Goal: Task Accomplishment & Management: Use online tool/utility

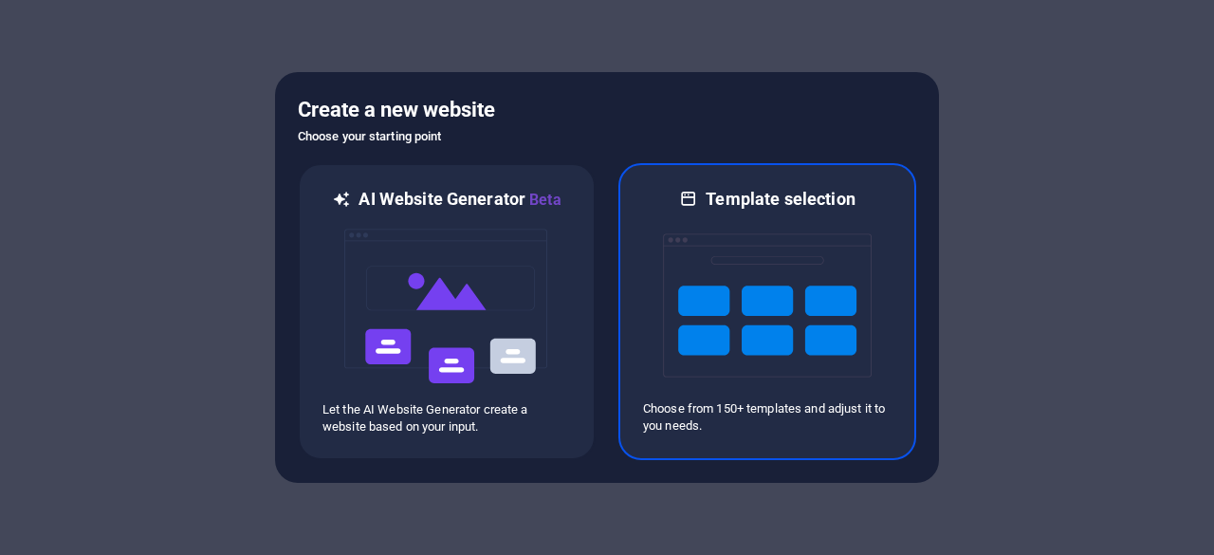
click at [767, 177] on div "Template selection Choose from 150+ templates and adjust it to you needs." at bounding box center [767, 311] width 298 height 297
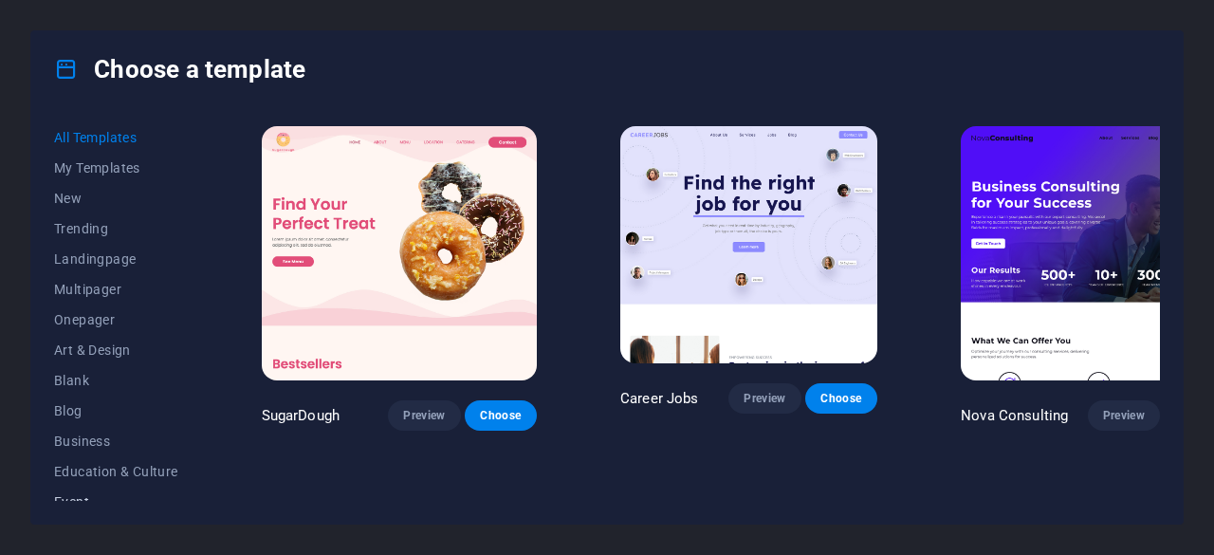
click at [80, 497] on span "Event" at bounding box center [116, 501] width 124 height 15
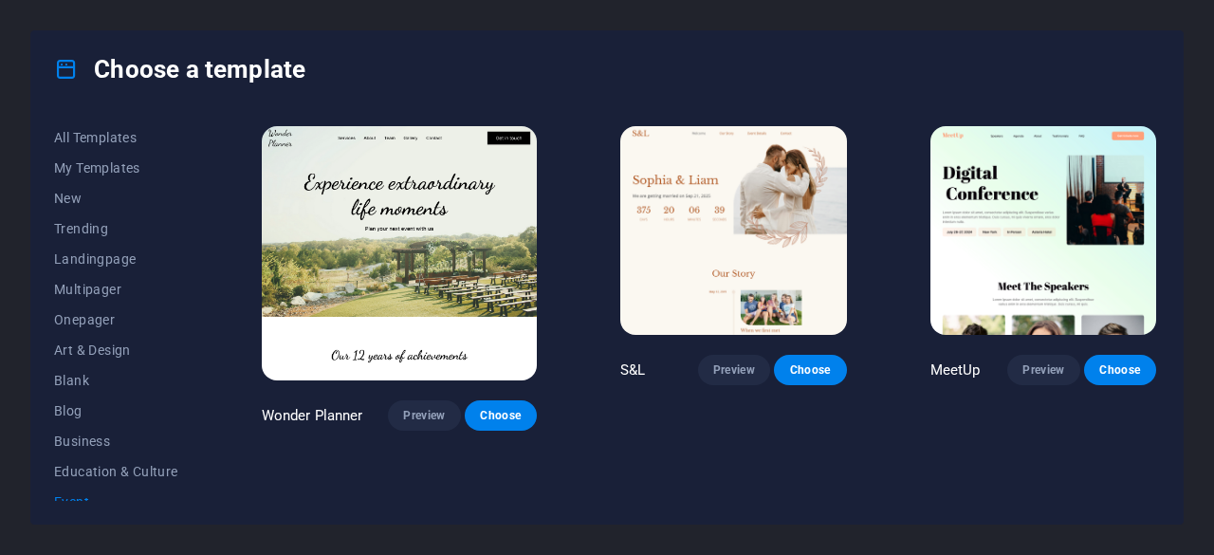
click at [996, 246] on img at bounding box center [1044, 230] width 227 height 209
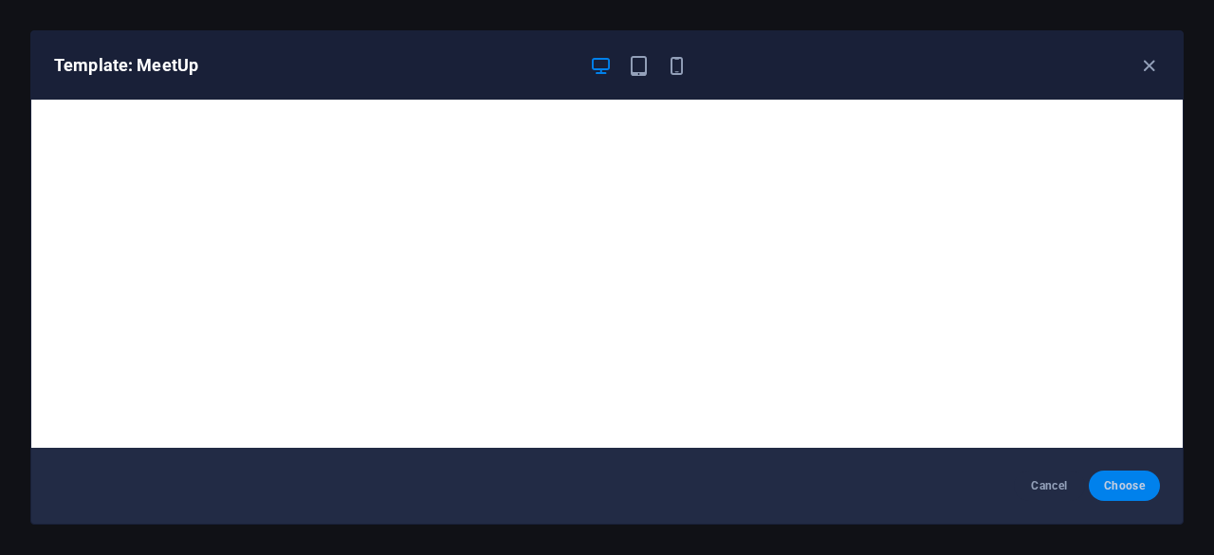
click at [1128, 476] on button "Choose" at bounding box center [1124, 485] width 71 height 30
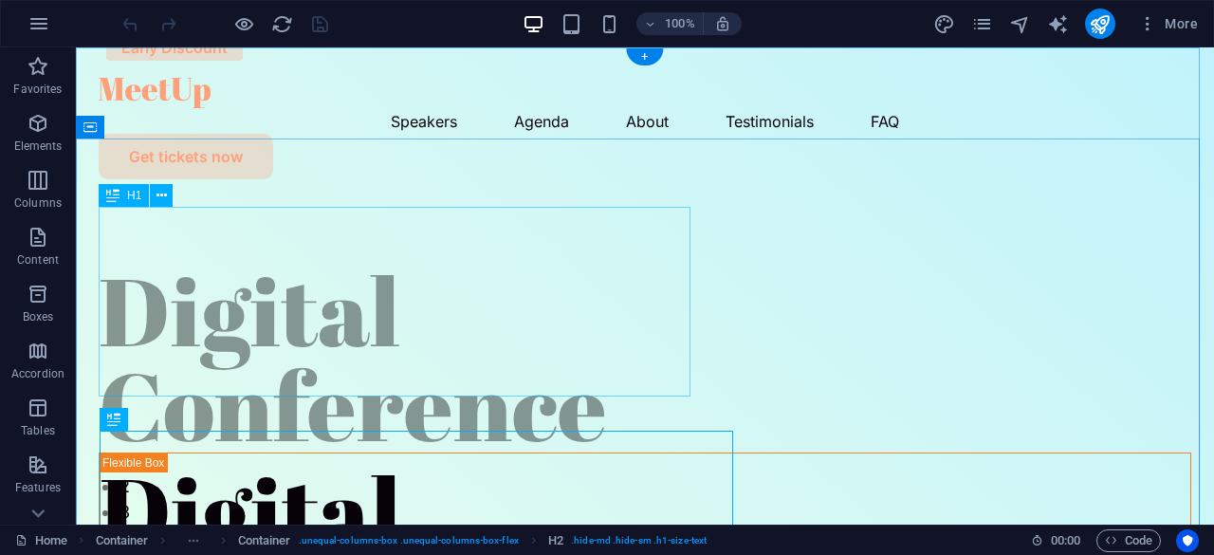
click at [474, 280] on div "Digital Conference" at bounding box center [645, 358] width 1093 height 190
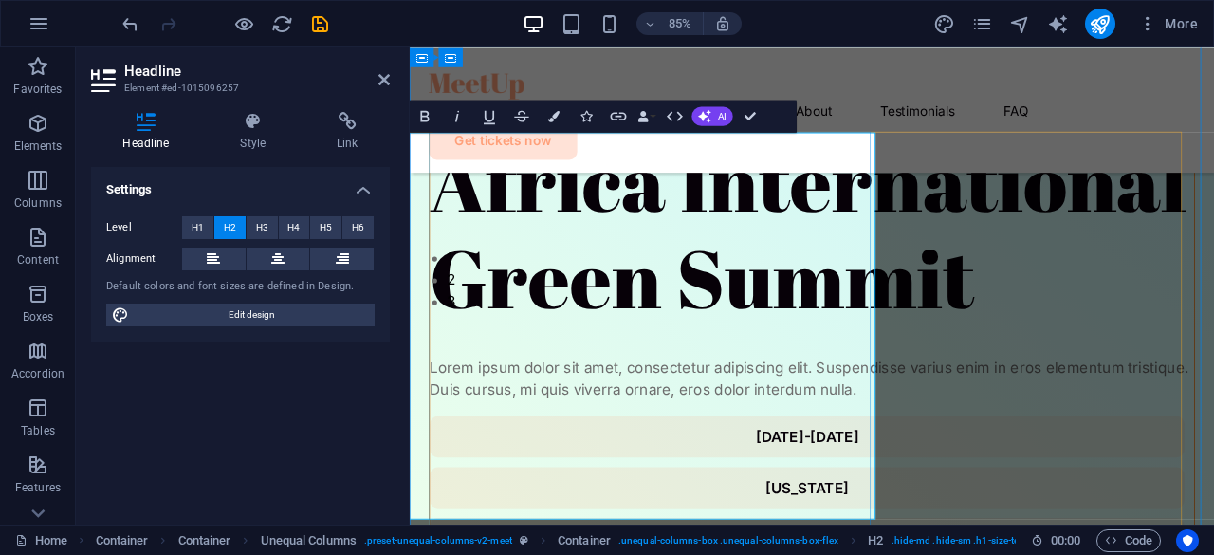
scroll to position [253, 0]
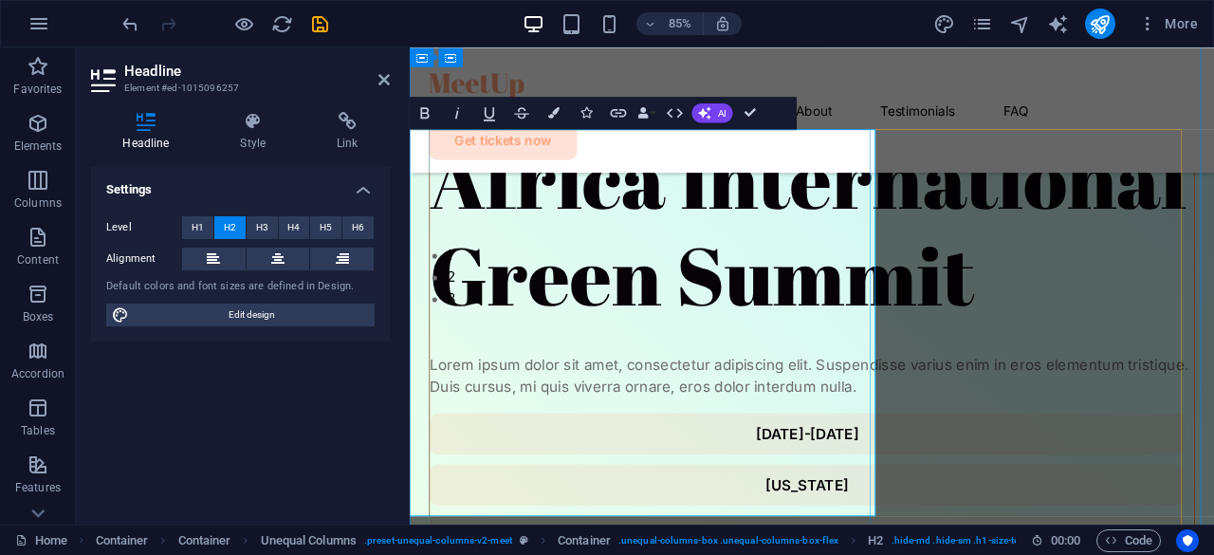
click at [1114, 122] on div "Menu Speakers Agenda About Testimonials FAQ Get tickets now" at bounding box center [883, 120] width 947 height 147
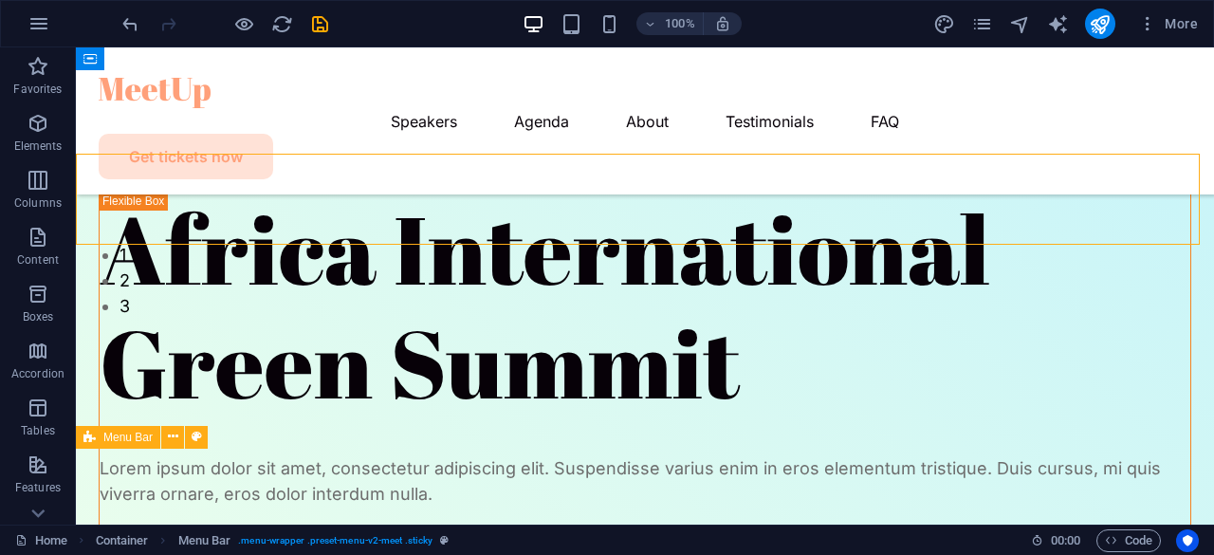
scroll to position [205, 0]
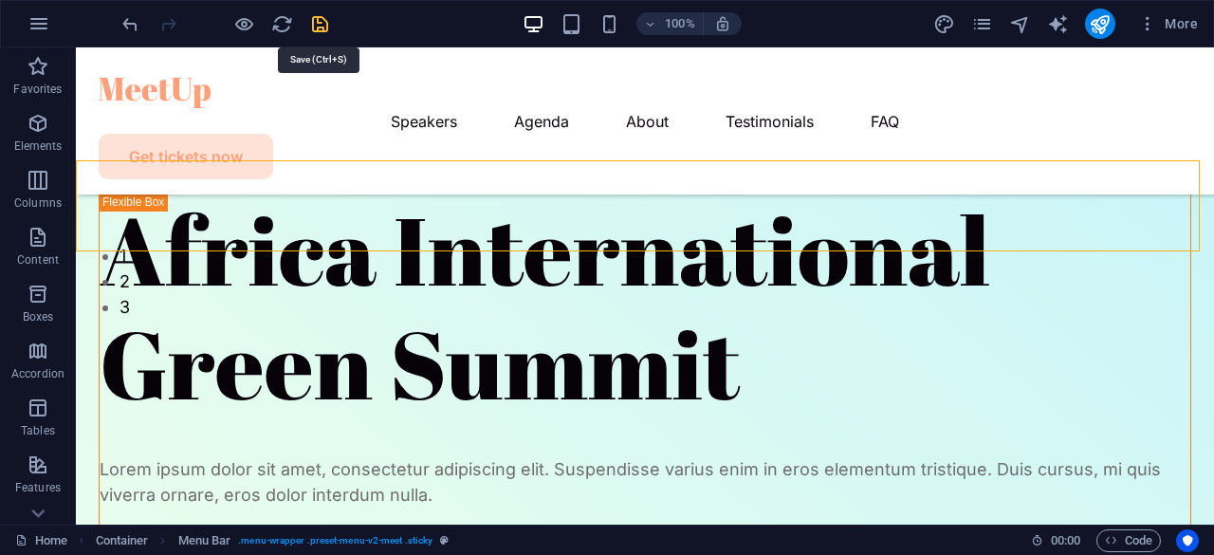
click at [326, 29] on icon "save" at bounding box center [320, 24] width 22 height 22
checkbox input "false"
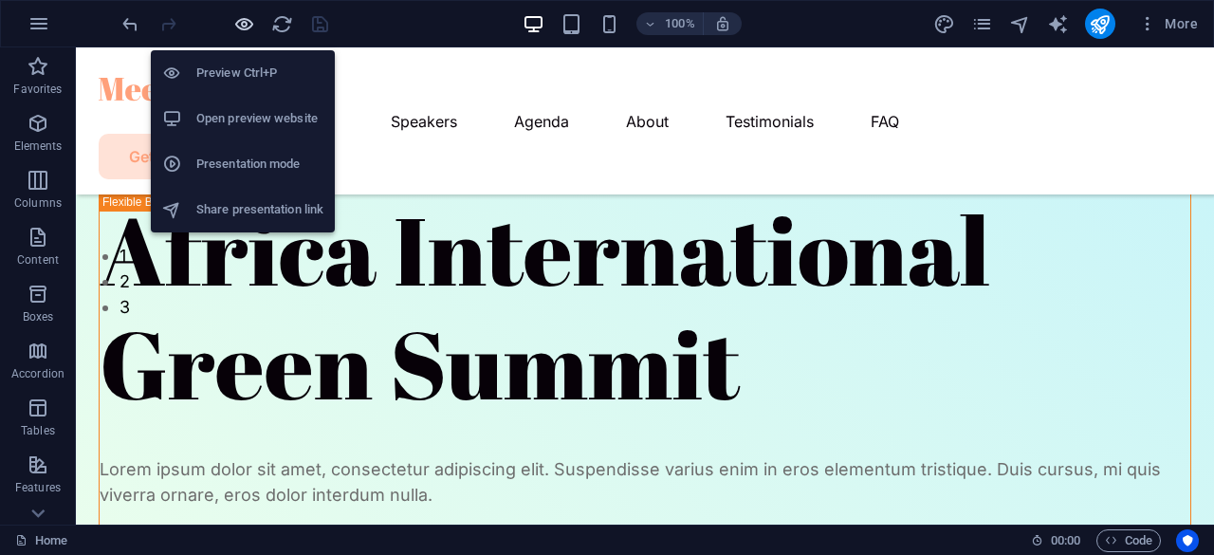
click at [237, 26] on icon "button" at bounding box center [244, 24] width 22 height 22
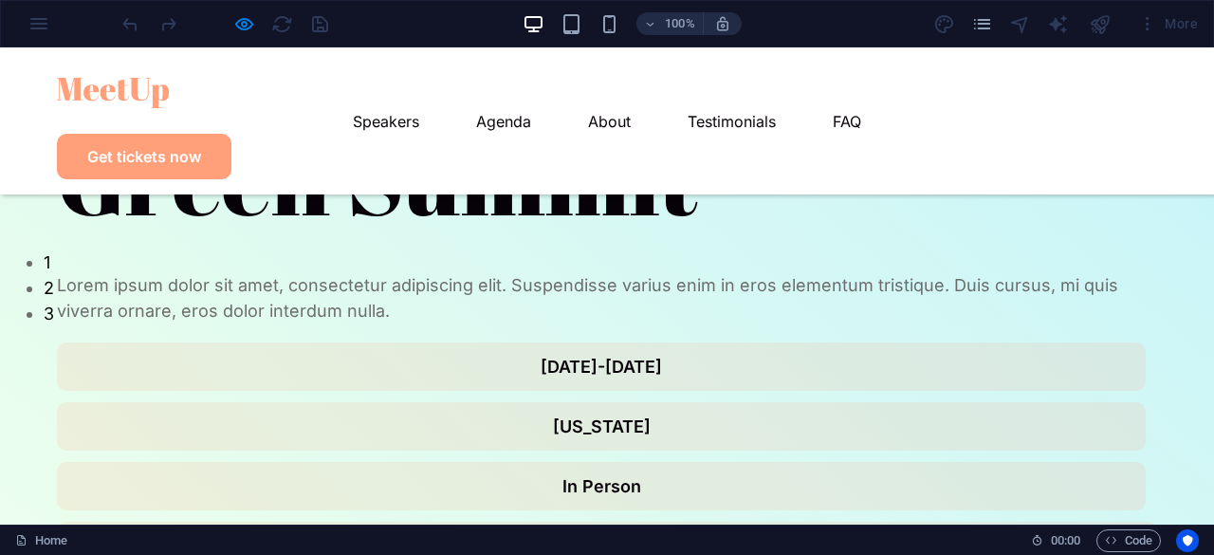
scroll to position [0, 0]
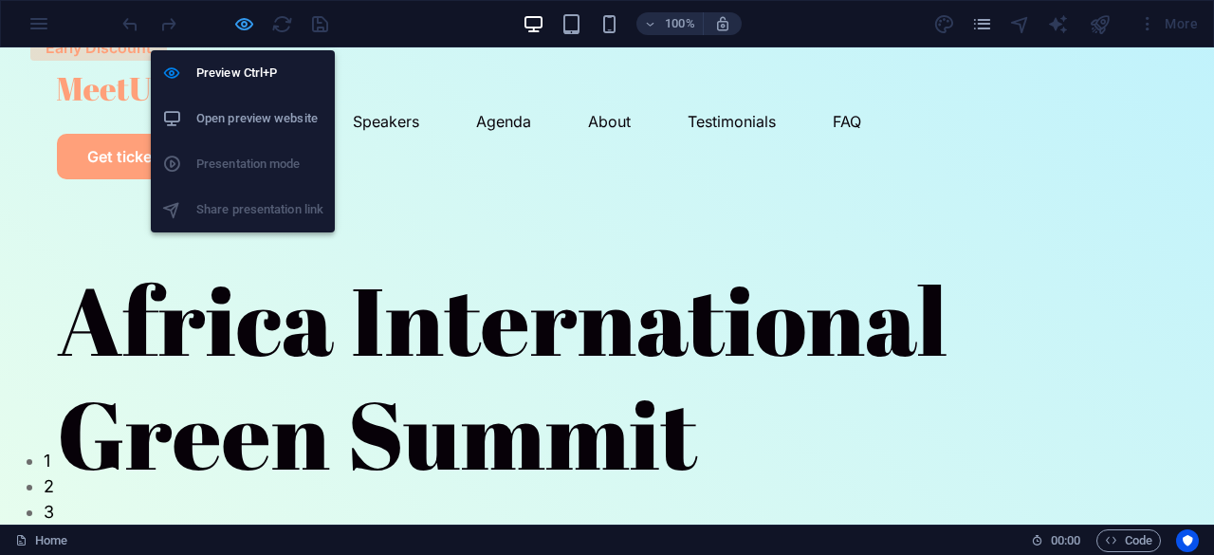
click at [247, 24] on icon "button" at bounding box center [244, 24] width 22 height 22
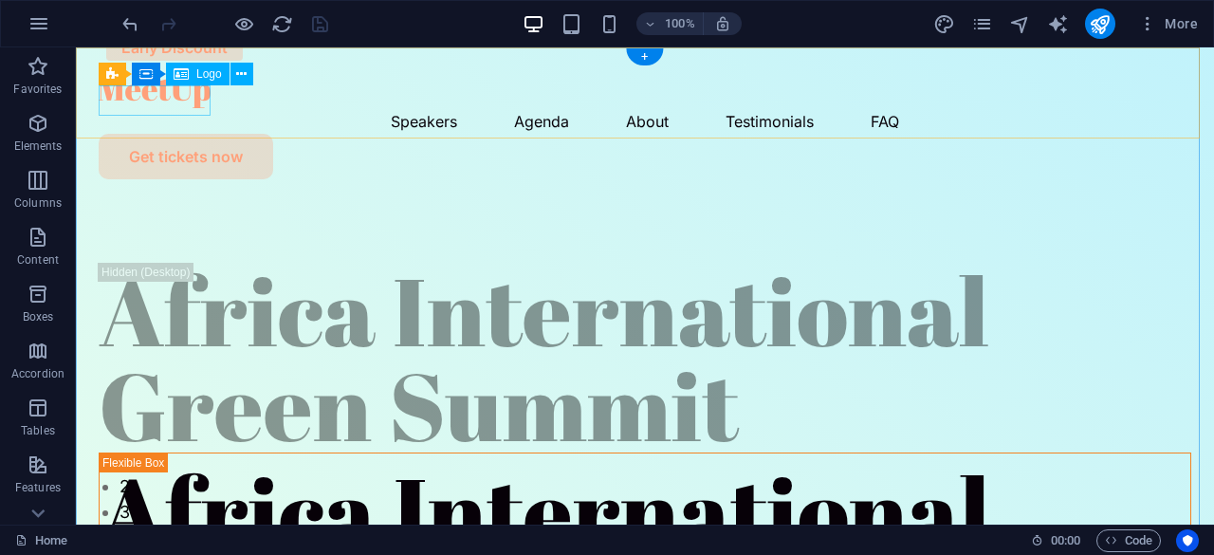
click at [165, 94] on div at bounding box center [645, 93] width 1093 height 30
select select "px"
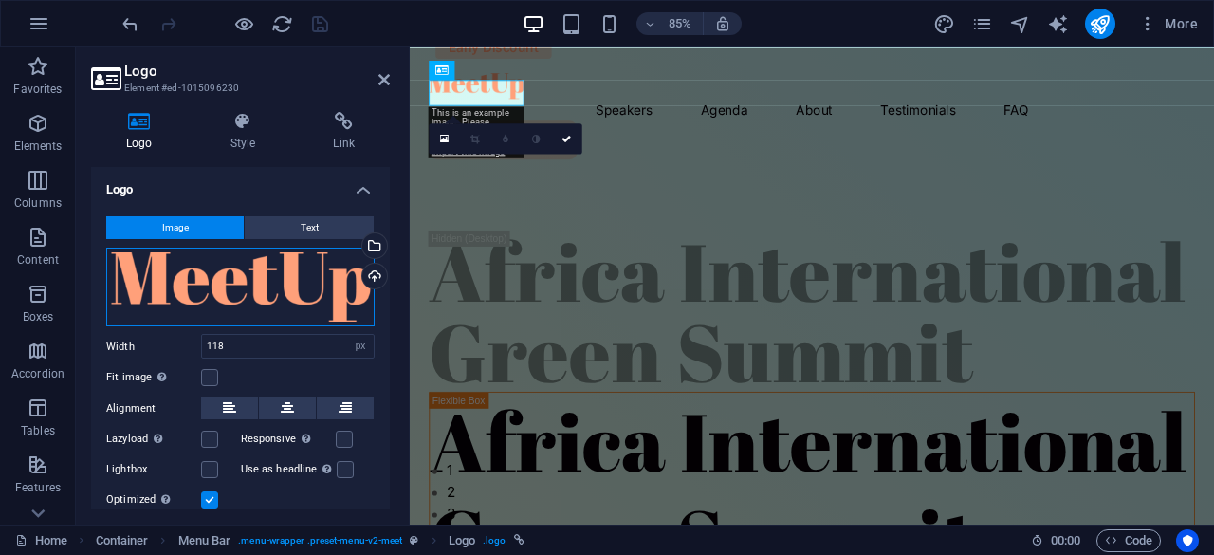
click at [274, 280] on div "Drag files here, click to choose files or select files from Files or our free s…" at bounding box center [240, 288] width 268 height 80
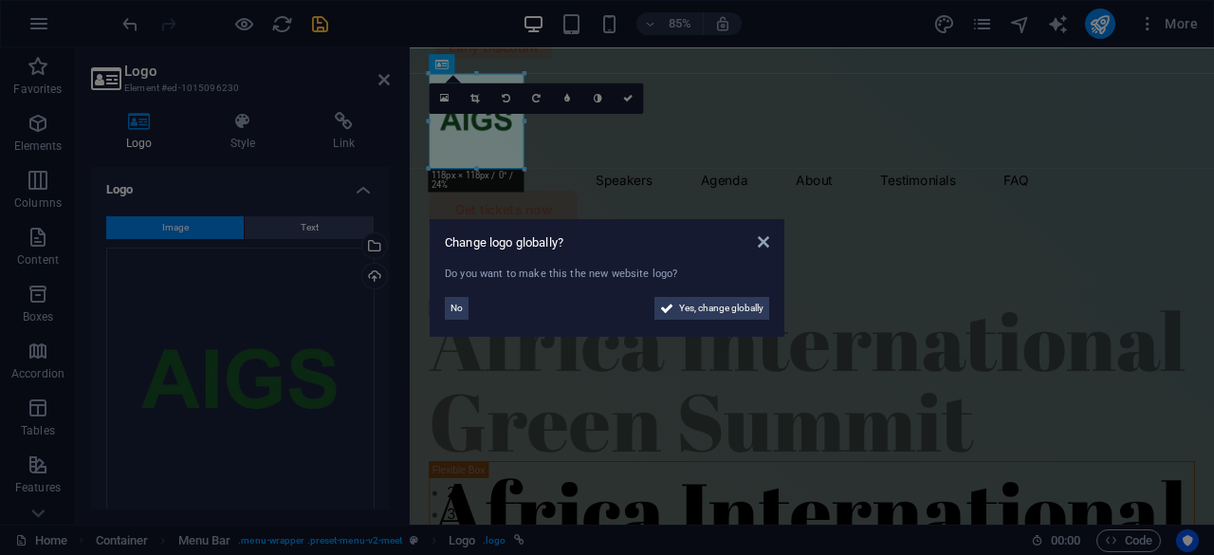
click at [470, 94] on aside "Change logo globally? Do you want to make this the new website logo? No Yes, ch…" at bounding box center [607, 277] width 1214 height 555
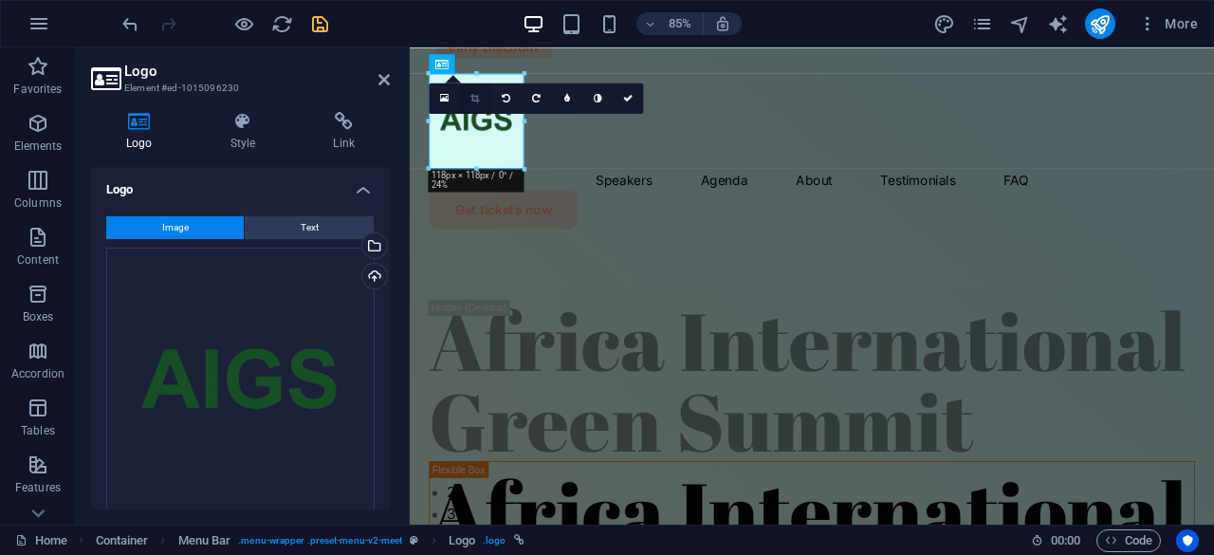
click at [474, 98] on icon at bounding box center [474, 97] width 9 height 9
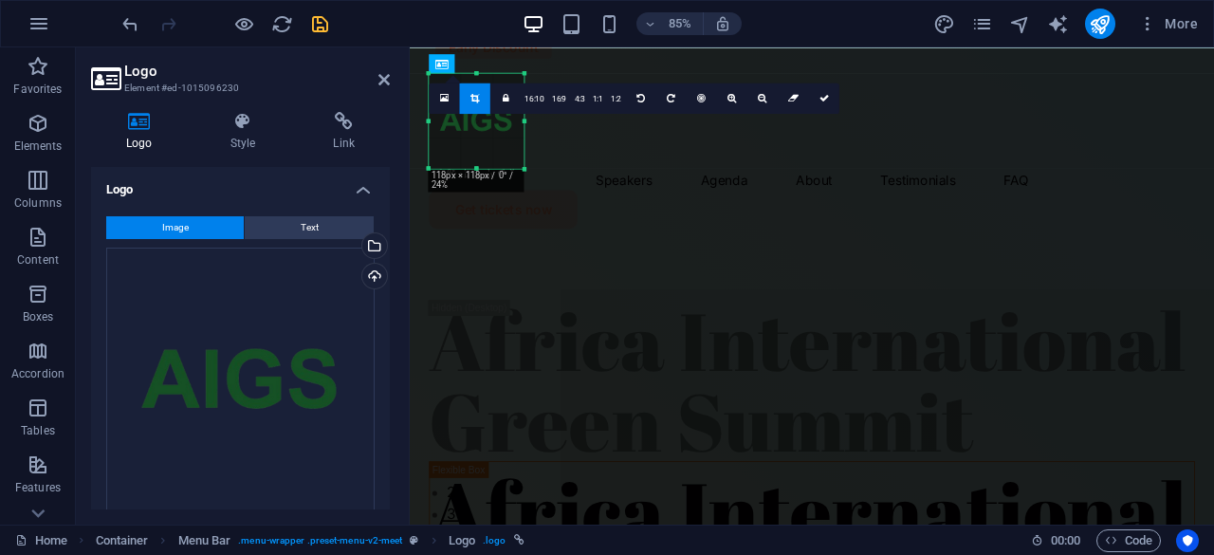
click at [474, 163] on div at bounding box center [476, 120] width 95 height 95
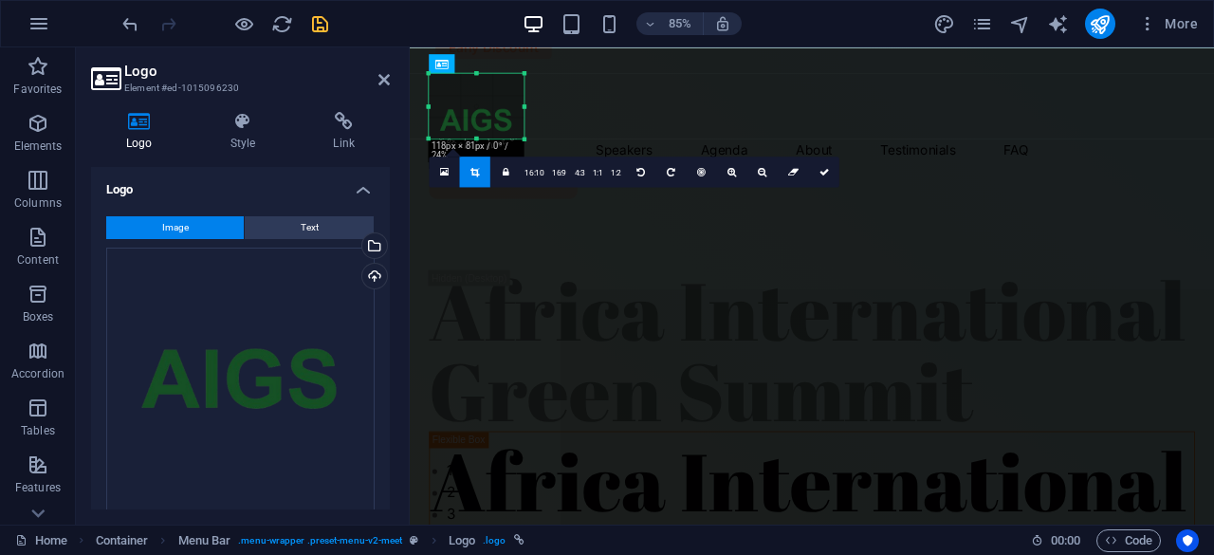
drag, startPoint x: 473, startPoint y: 168, endPoint x: 476, endPoint y: 133, distance: 35.2
click at [476, 133] on div "180 170 160 150 140 130 120 110 100 90 80 70 60 50 40 30 20 10 0 -10 -20 -30 -4…" at bounding box center [476, 105] width 95 height 65
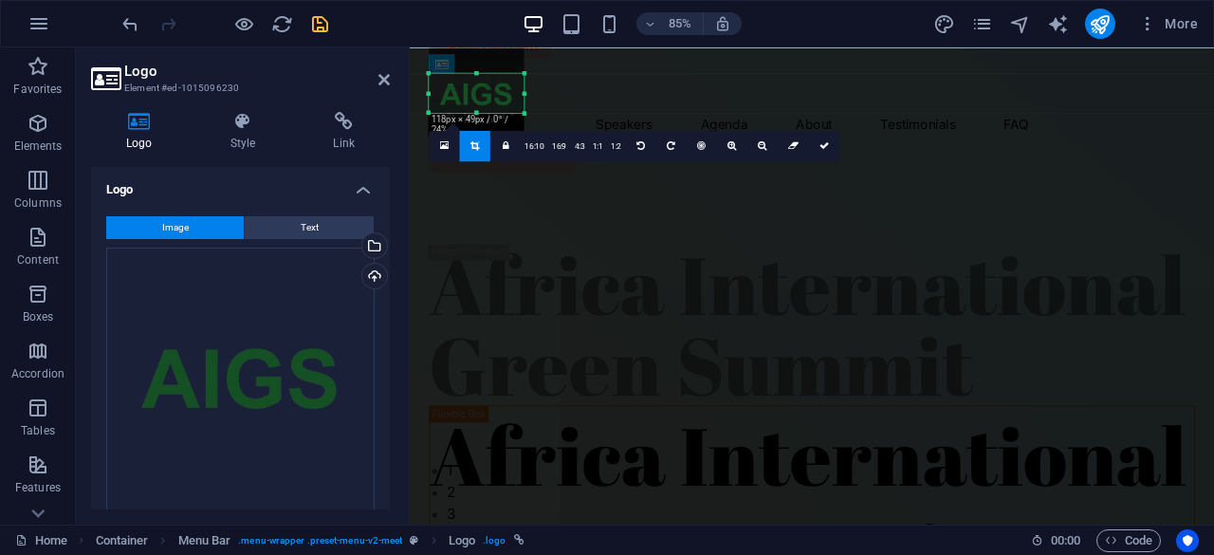
drag, startPoint x: 479, startPoint y: 69, endPoint x: 476, endPoint y: 100, distance: 30.5
click at [476, 100] on div "180 170 160 150 140 130 120 110 100 90 80 70 60 50 40 30 20 10 0 -10 -20 -30 -4…" at bounding box center [476, 93] width 95 height 40
click at [319, 27] on icon "save" at bounding box center [320, 24] width 22 height 22
checkbox input "false"
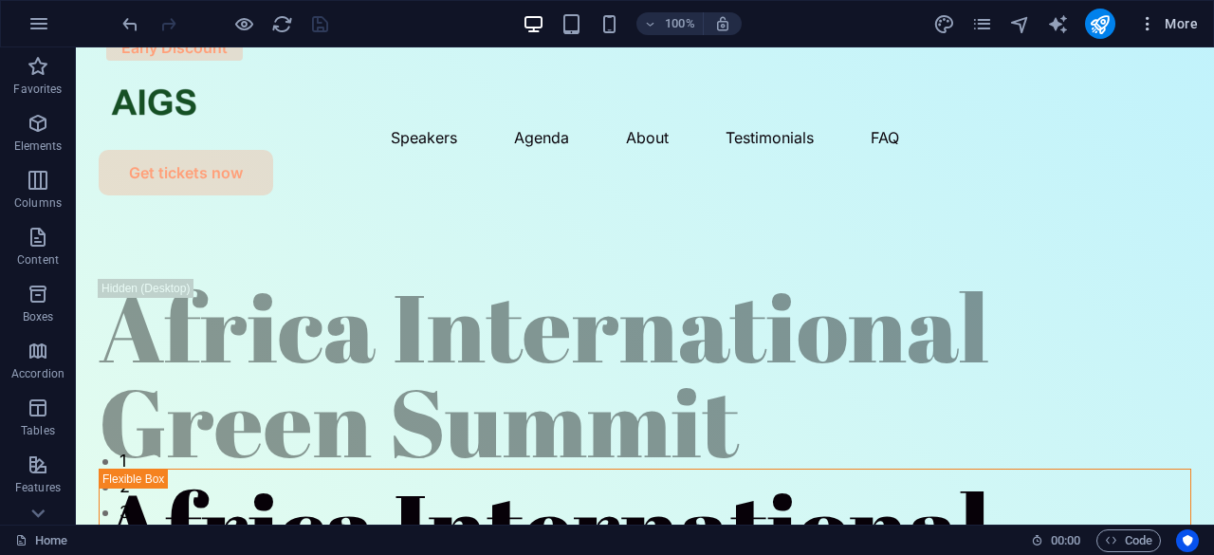
click at [1155, 17] on icon "button" at bounding box center [1147, 23] width 19 height 19
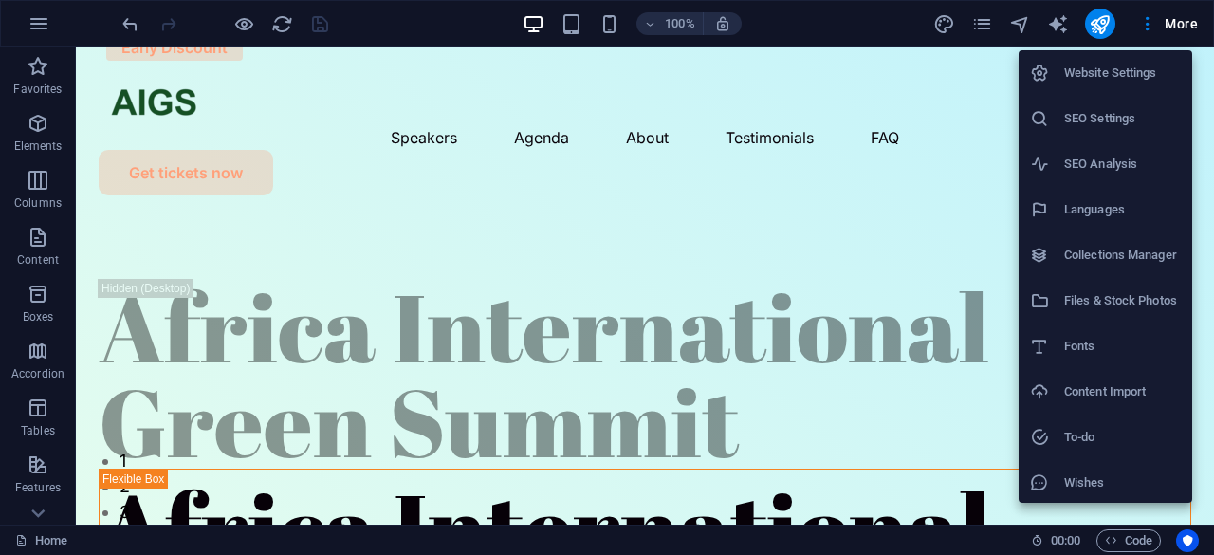
click at [1089, 119] on h6 "SEO Settings" at bounding box center [1122, 118] width 117 height 23
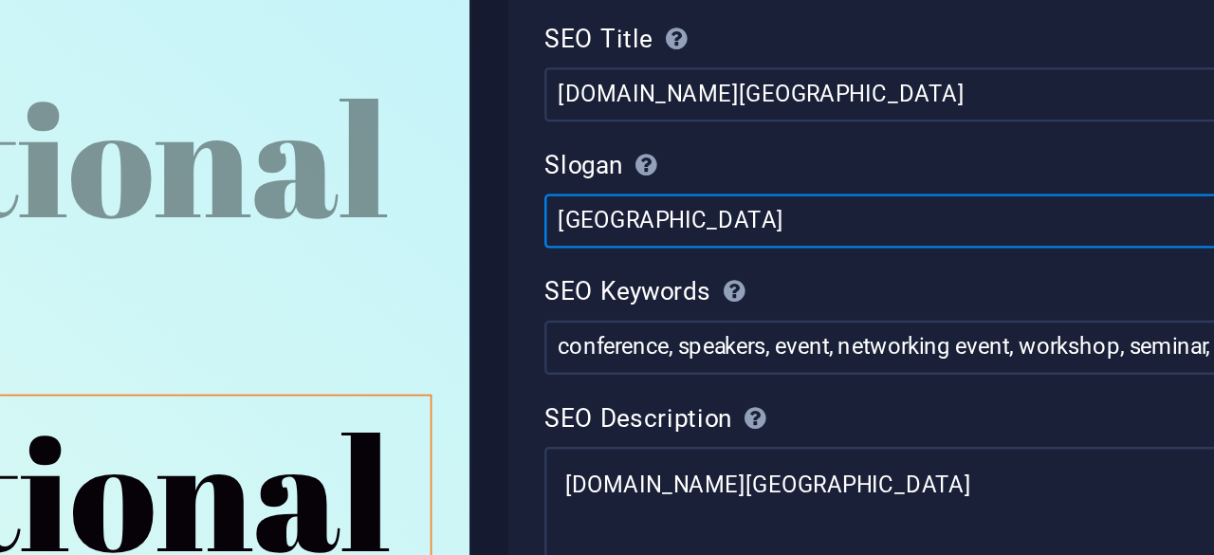
click at [883, 273] on input "[GEOGRAPHIC_DATA]" at bounding box center [982, 269] width 403 height 23
type input "B"
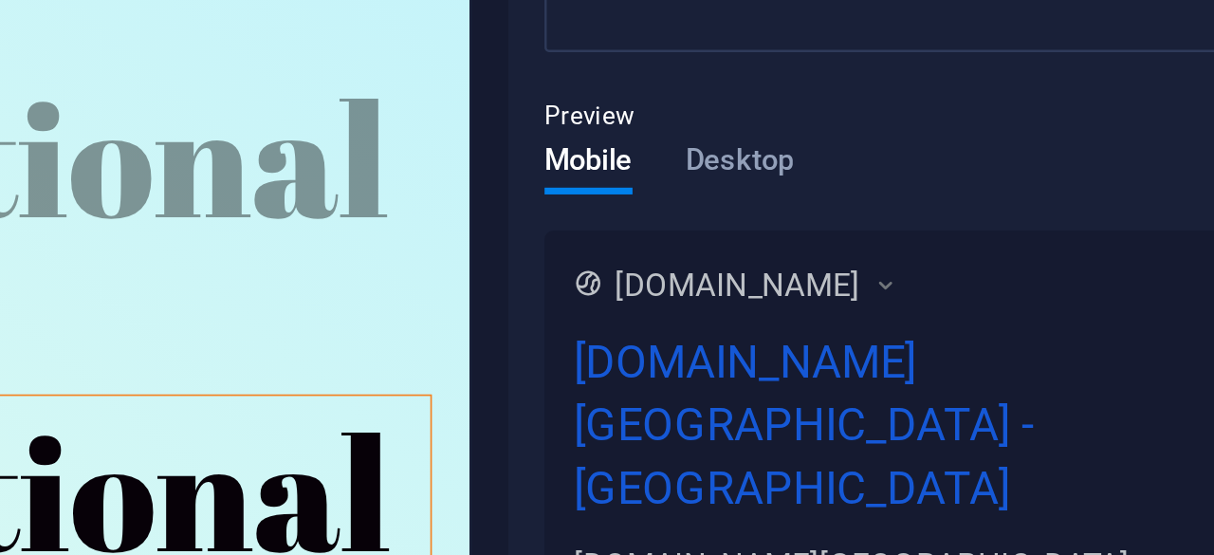
scroll to position [228, 0]
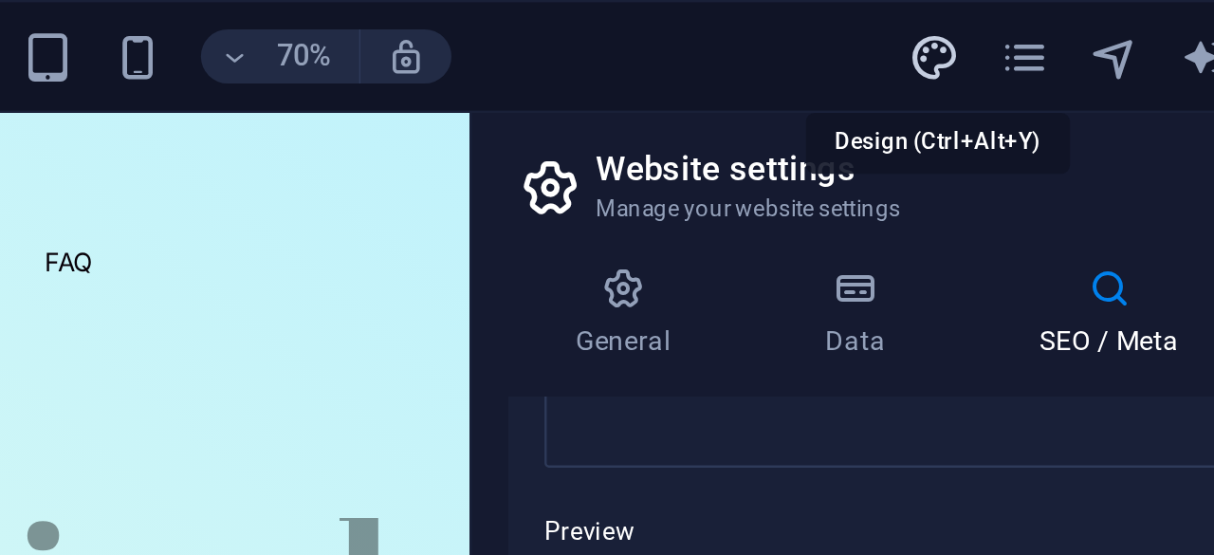
type input "[GEOGRAPHIC_DATA]"
click at [950, 19] on icon "design" at bounding box center [944, 24] width 22 height 22
select select "px"
select select "400"
select select "px"
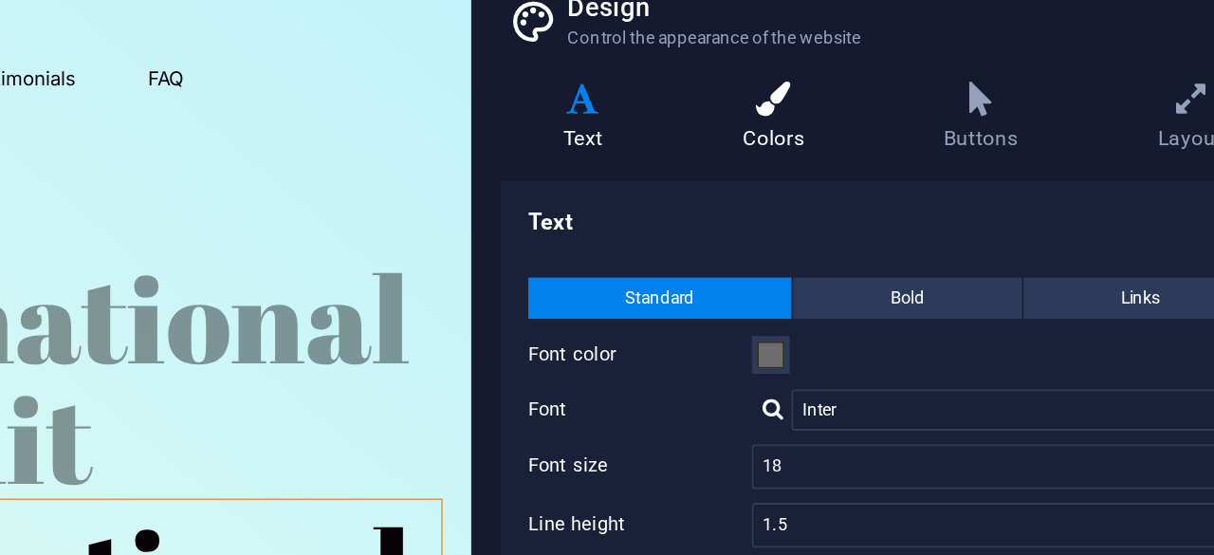
click at [919, 125] on icon at bounding box center [915, 121] width 103 height 19
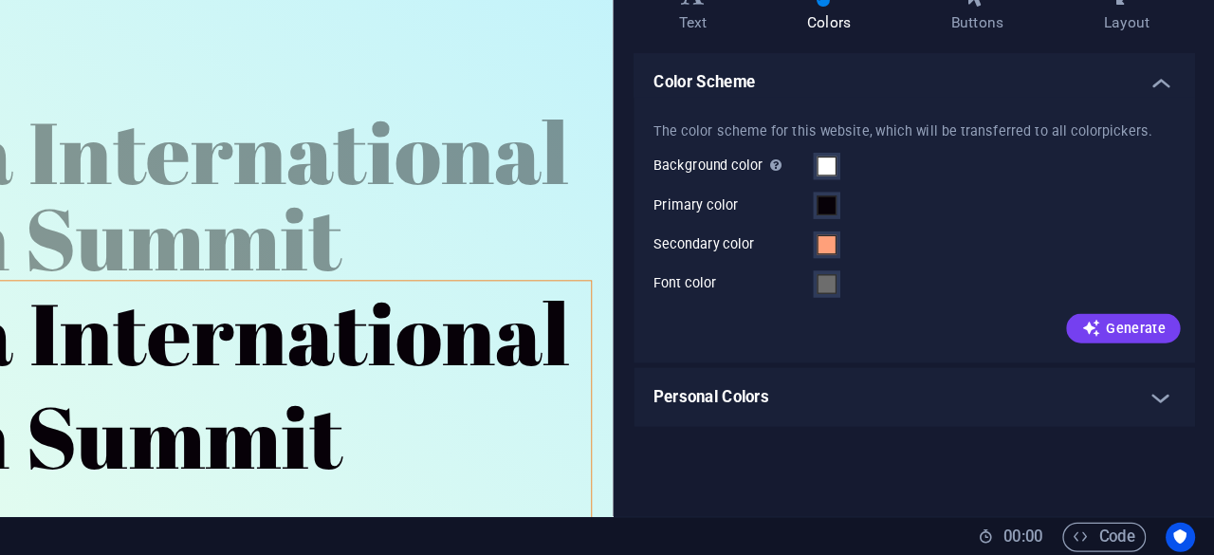
scroll to position [0, 0]
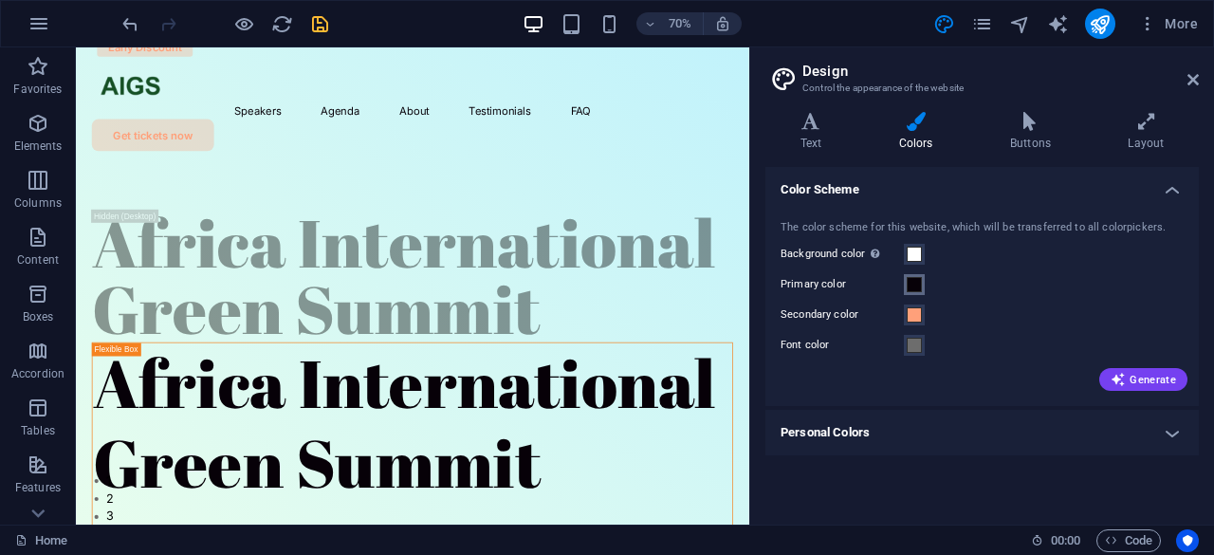
click at [914, 284] on span at bounding box center [914, 284] width 15 height 15
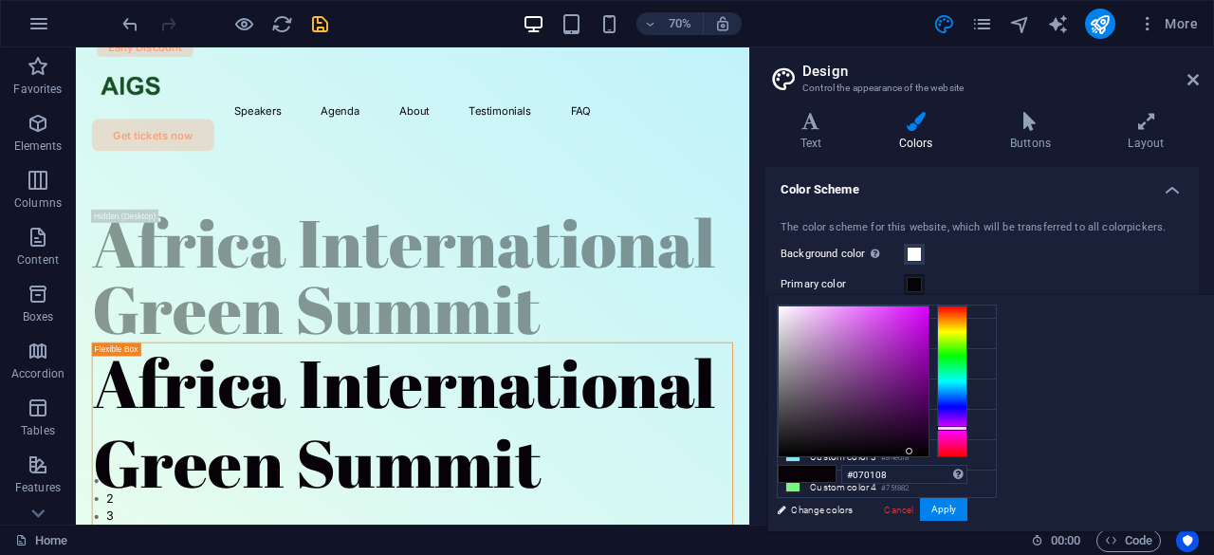
scroll to position [70, 0]
click at [1189, 82] on icon at bounding box center [1193, 79] width 11 height 15
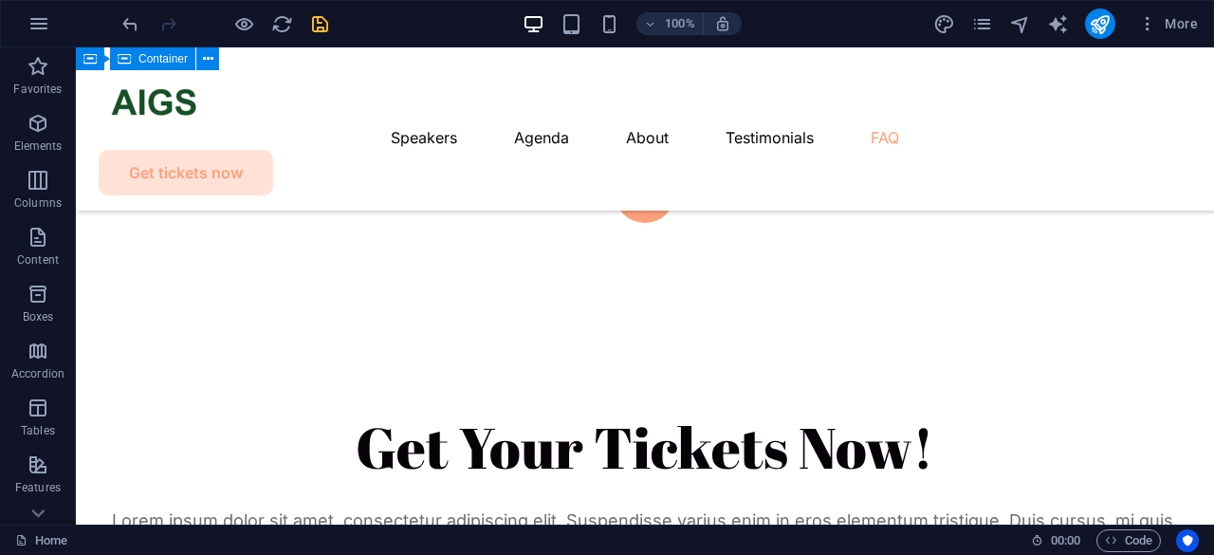
scroll to position [8922, 0]
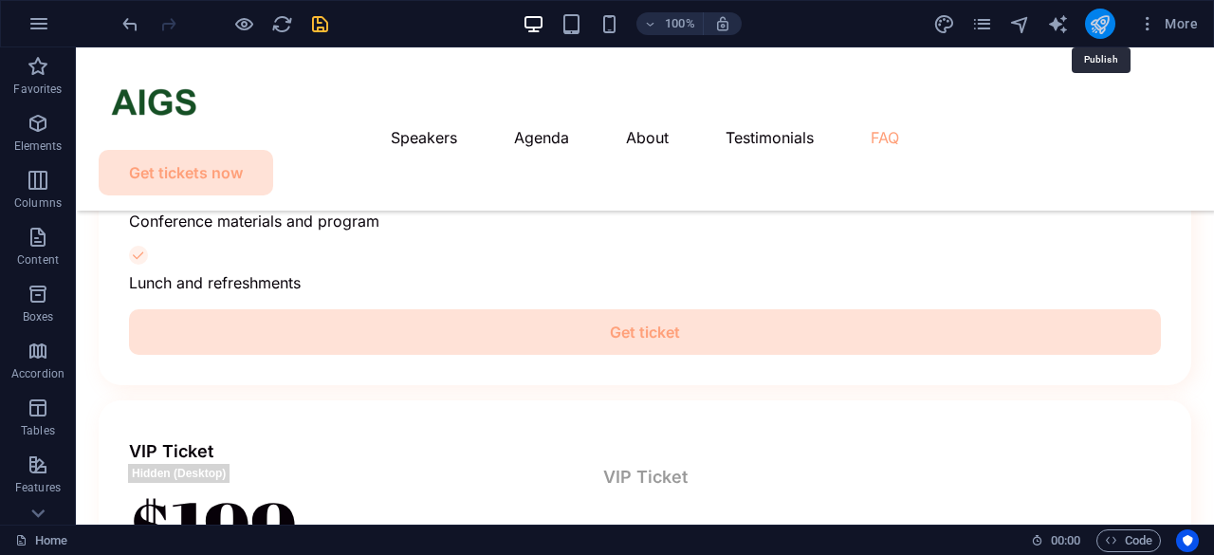
click at [1103, 24] on icon "publish" at bounding box center [1100, 24] width 22 height 22
